Goal: Task Accomplishment & Management: Complete application form

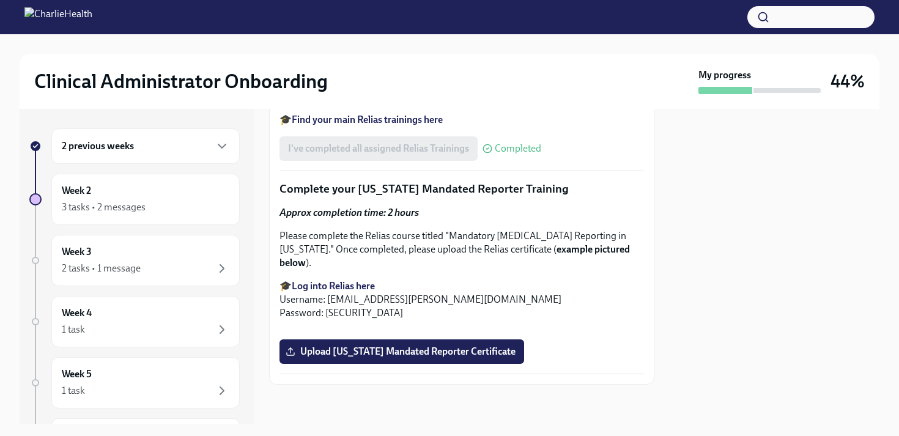
scroll to position [1519, 0]
click at [502, 358] on span "Upload [US_STATE] Mandated Reporter Certificate" at bounding box center [401, 351] width 227 height 12
click at [0, 0] on input "Upload [US_STATE] Mandated Reporter Certificate" at bounding box center [0, 0] width 0 height 0
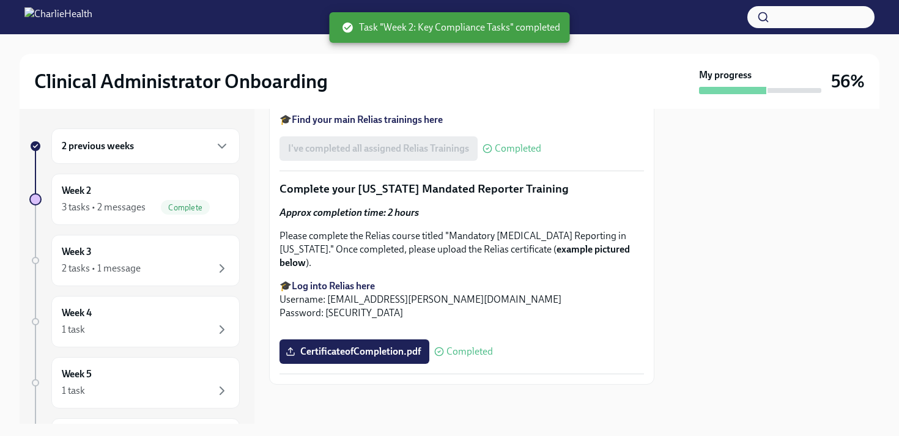
scroll to position [1545, 0]
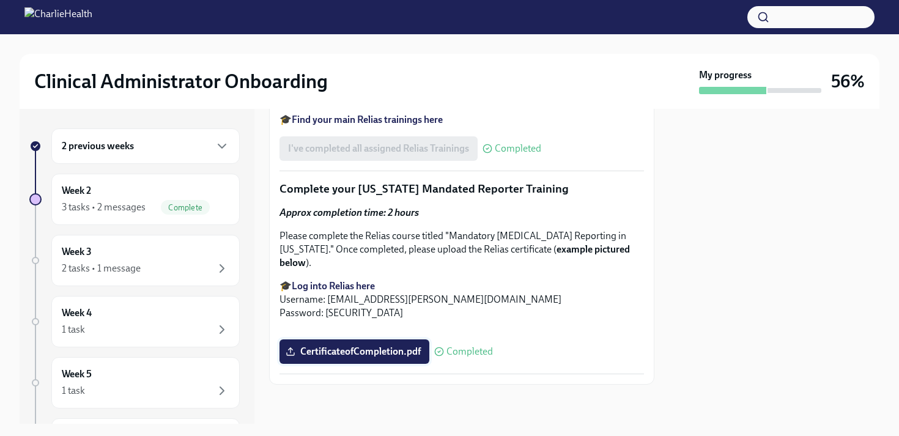
click at [380, 349] on span "CertificateofCompletion.pdf" at bounding box center [354, 351] width 133 height 12
click at [0, 0] on input "CertificateofCompletion.pdf" at bounding box center [0, 0] width 0 height 0
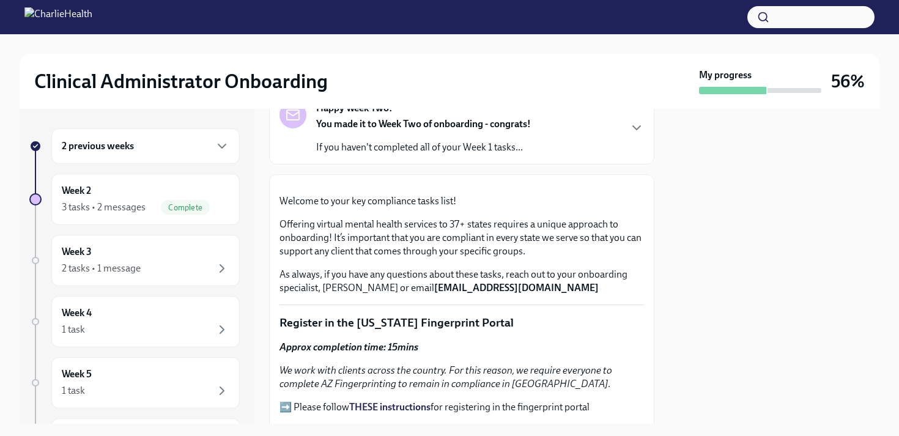
scroll to position [0, 0]
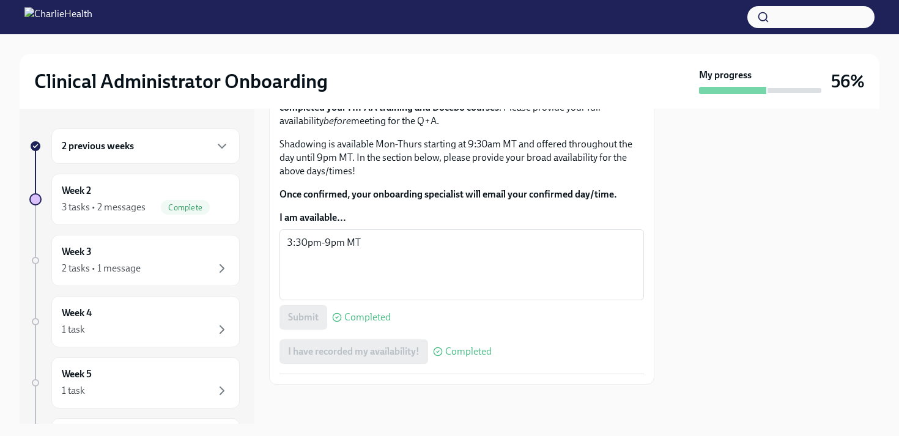
scroll to position [817, 0]
click at [142, 205] on div "3 tasks • 2 messages" at bounding box center [104, 206] width 84 height 13
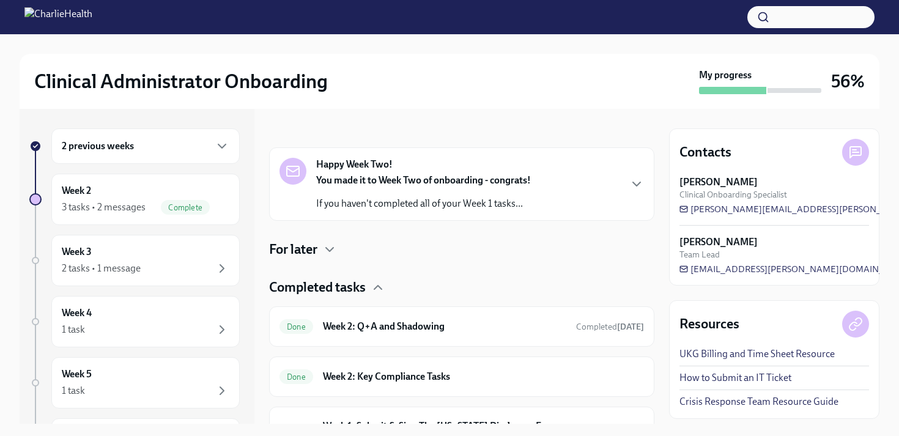
scroll to position [238, 0]
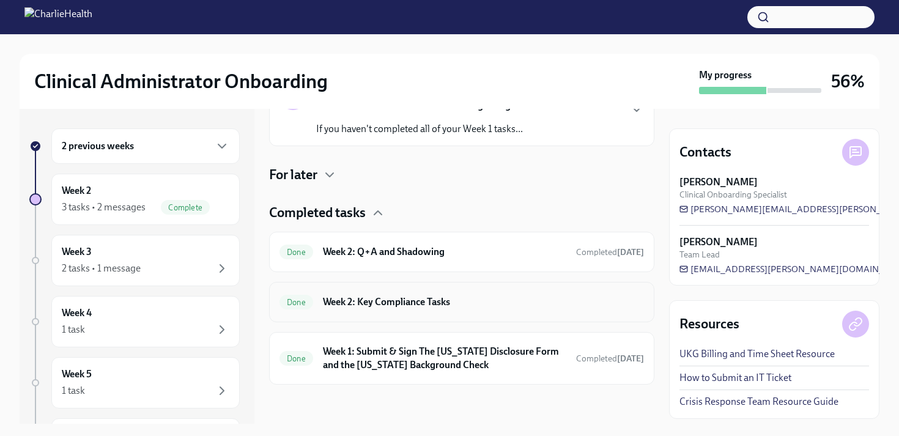
click at [546, 307] on h6 "Week 2: Key Compliance Tasks" at bounding box center [483, 301] width 321 height 13
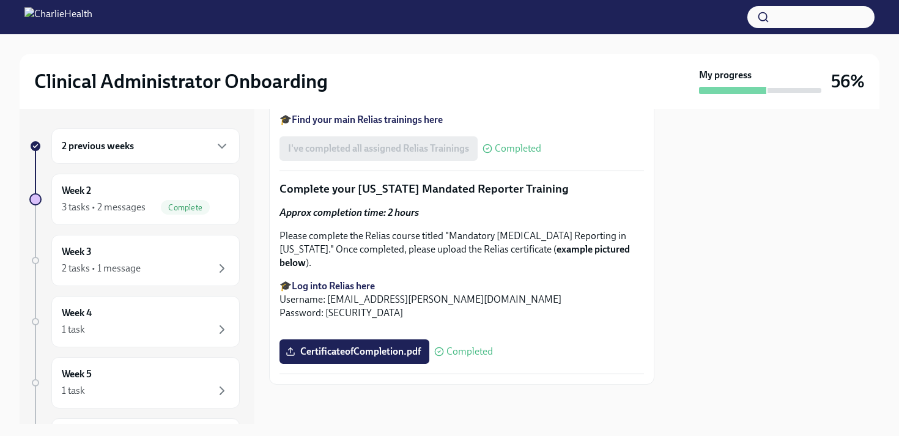
scroll to position [1545, 0]
click at [158, 196] on div "Week 2 3 tasks • 2 messages Complete" at bounding box center [145, 199] width 167 height 31
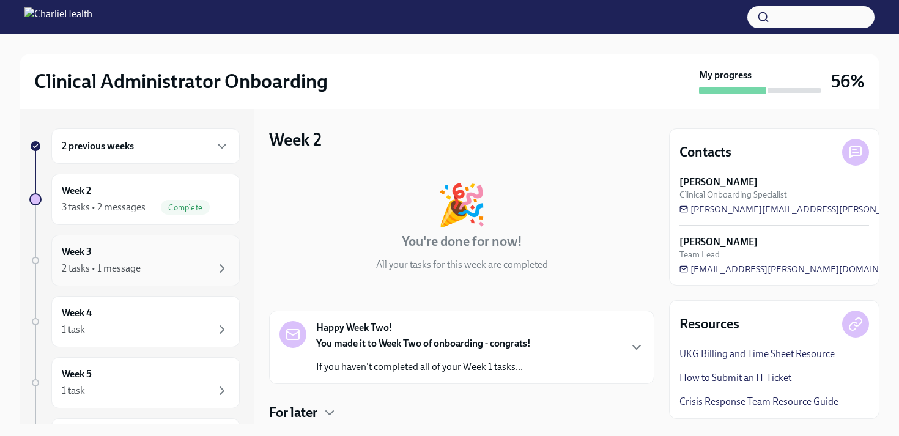
click at [183, 265] on div "2 tasks • 1 message" at bounding box center [145, 268] width 167 height 15
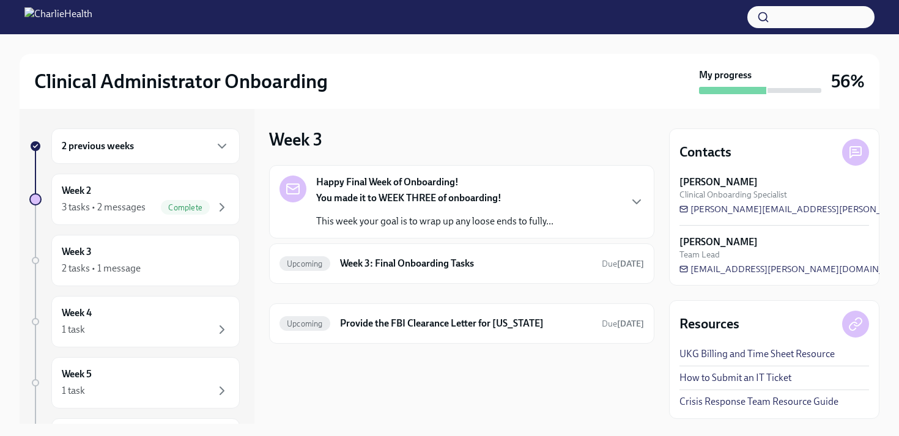
click at [486, 199] on strong "You made it to WEEK THREE of onboarding!" at bounding box center [408, 198] width 185 height 12
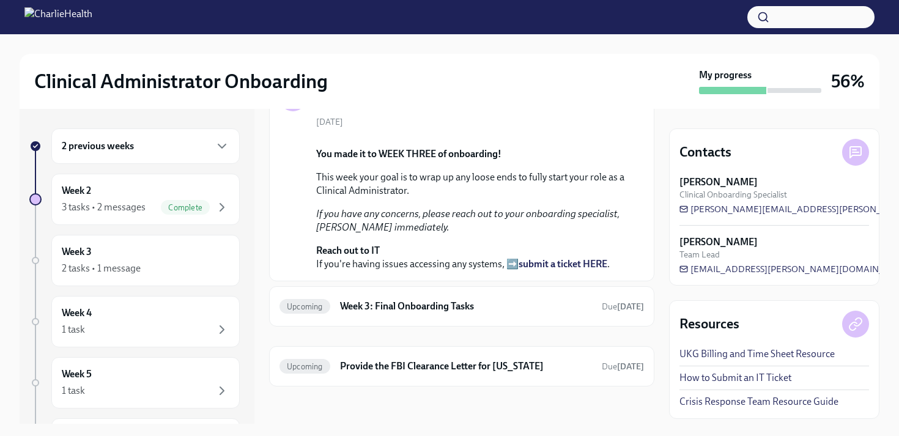
scroll to position [202, 0]
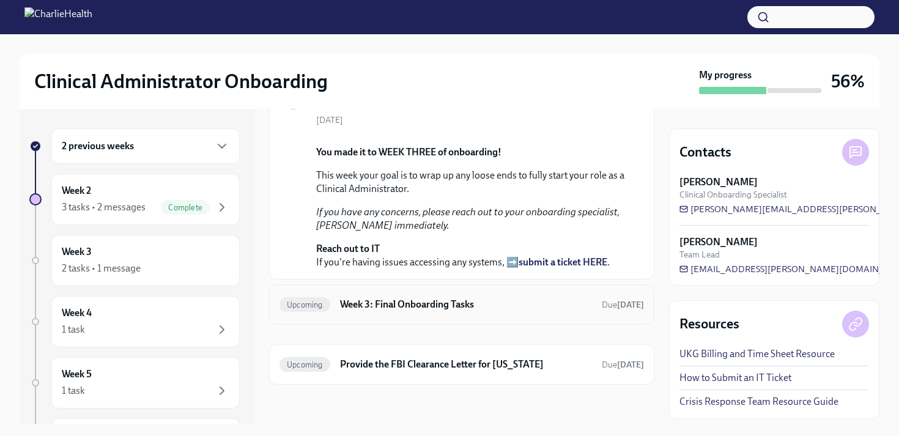
click at [424, 314] on div "Upcoming Week 3: Final Onboarding Tasks Due [DATE]" at bounding box center [461, 305] width 364 height 20
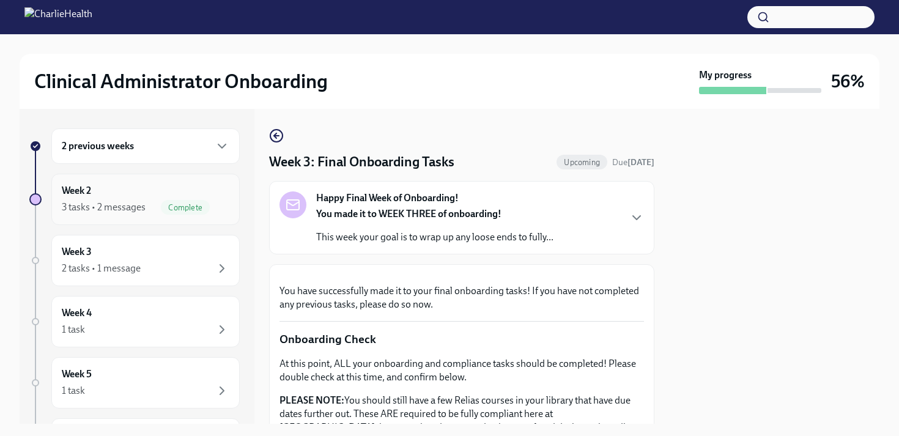
click at [147, 197] on div "Week 2 3 tasks • 2 messages Complete" at bounding box center [145, 199] width 167 height 31
